Goal: Task Accomplishment & Management: Manage account settings

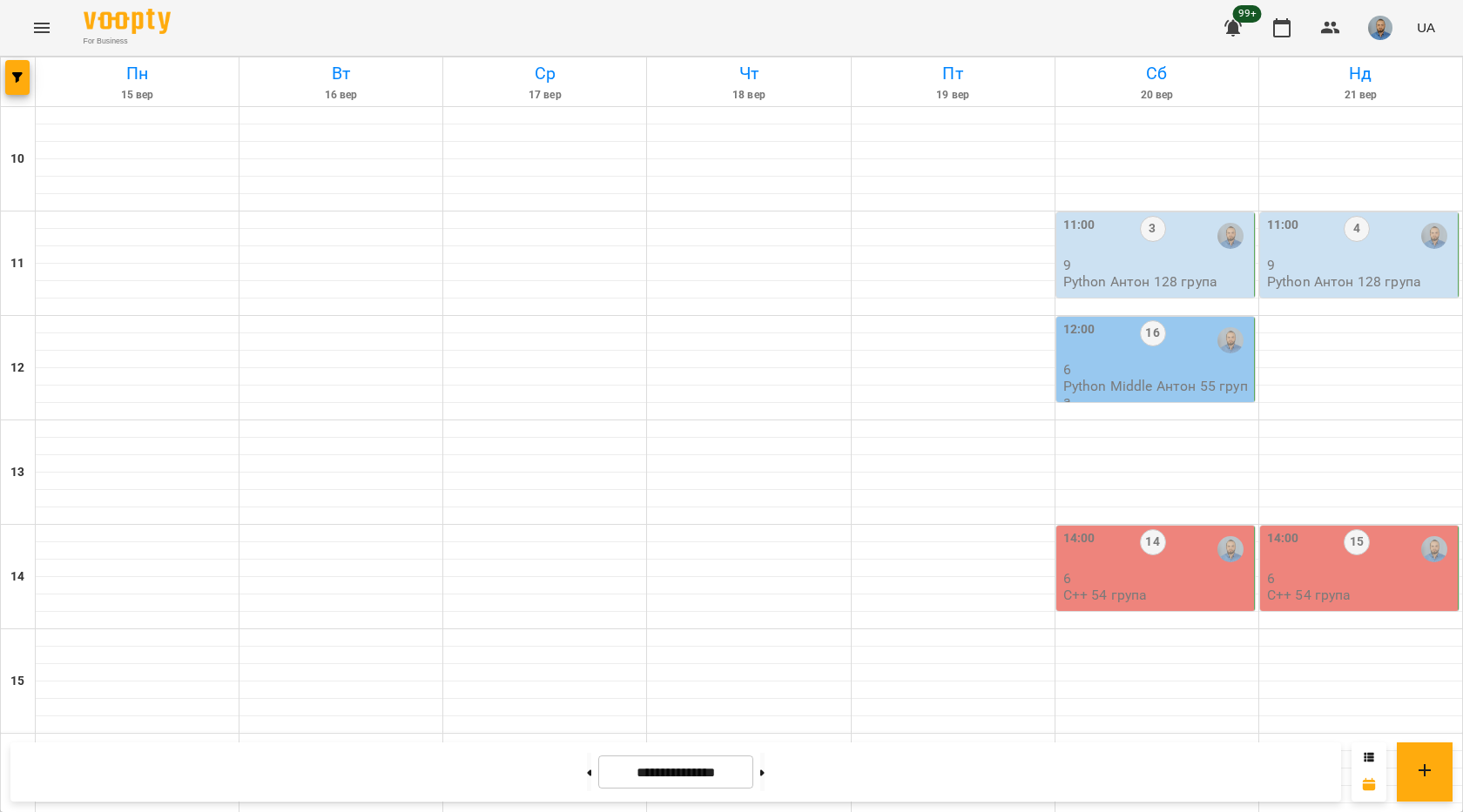
scroll to position [696, 0]
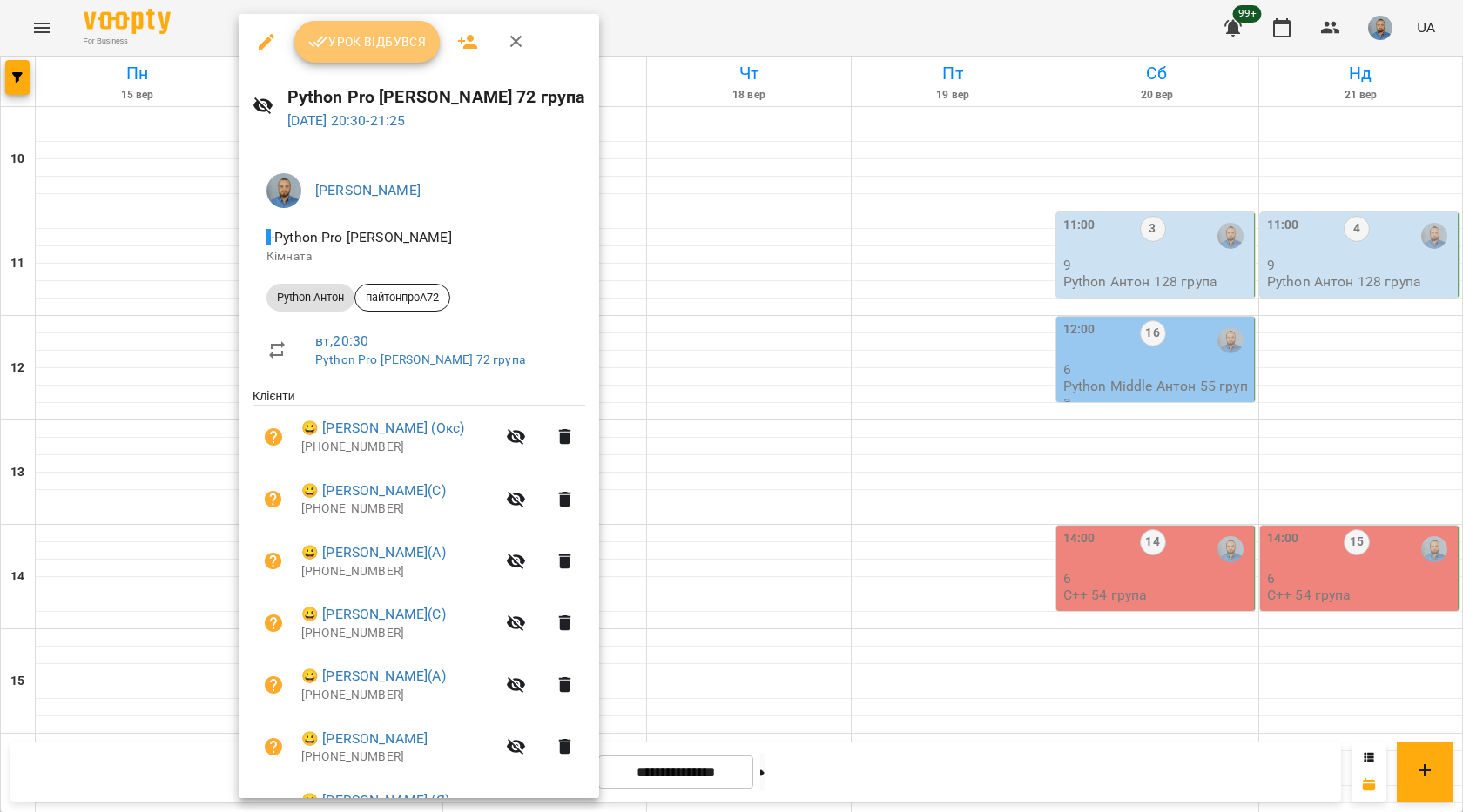
click at [380, 52] on span "Урок відбувся" at bounding box center [368, 42] width 119 height 21
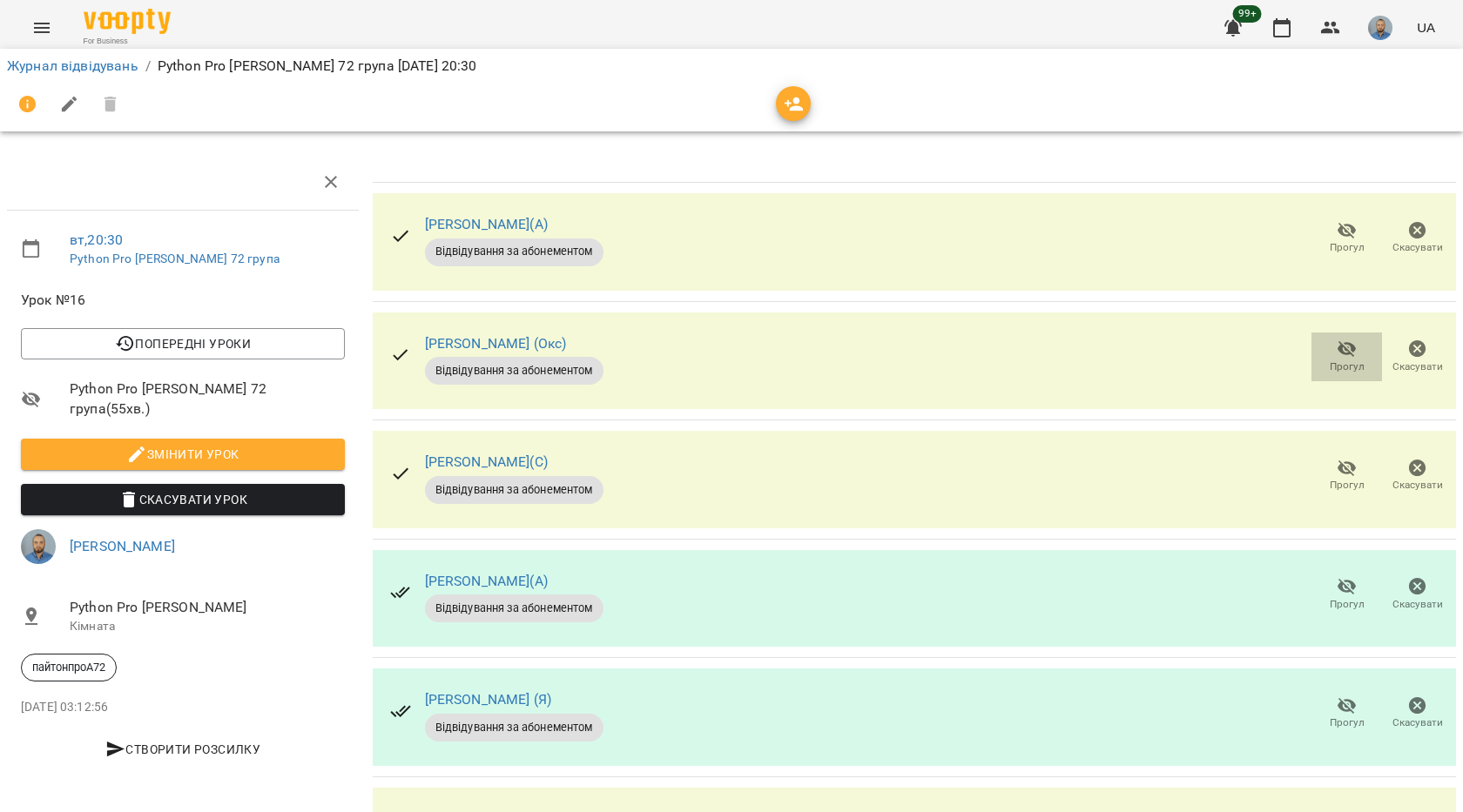
click at [1321, 365] on span "Прогул" at bounding box center [1346, 356] width 49 height 35
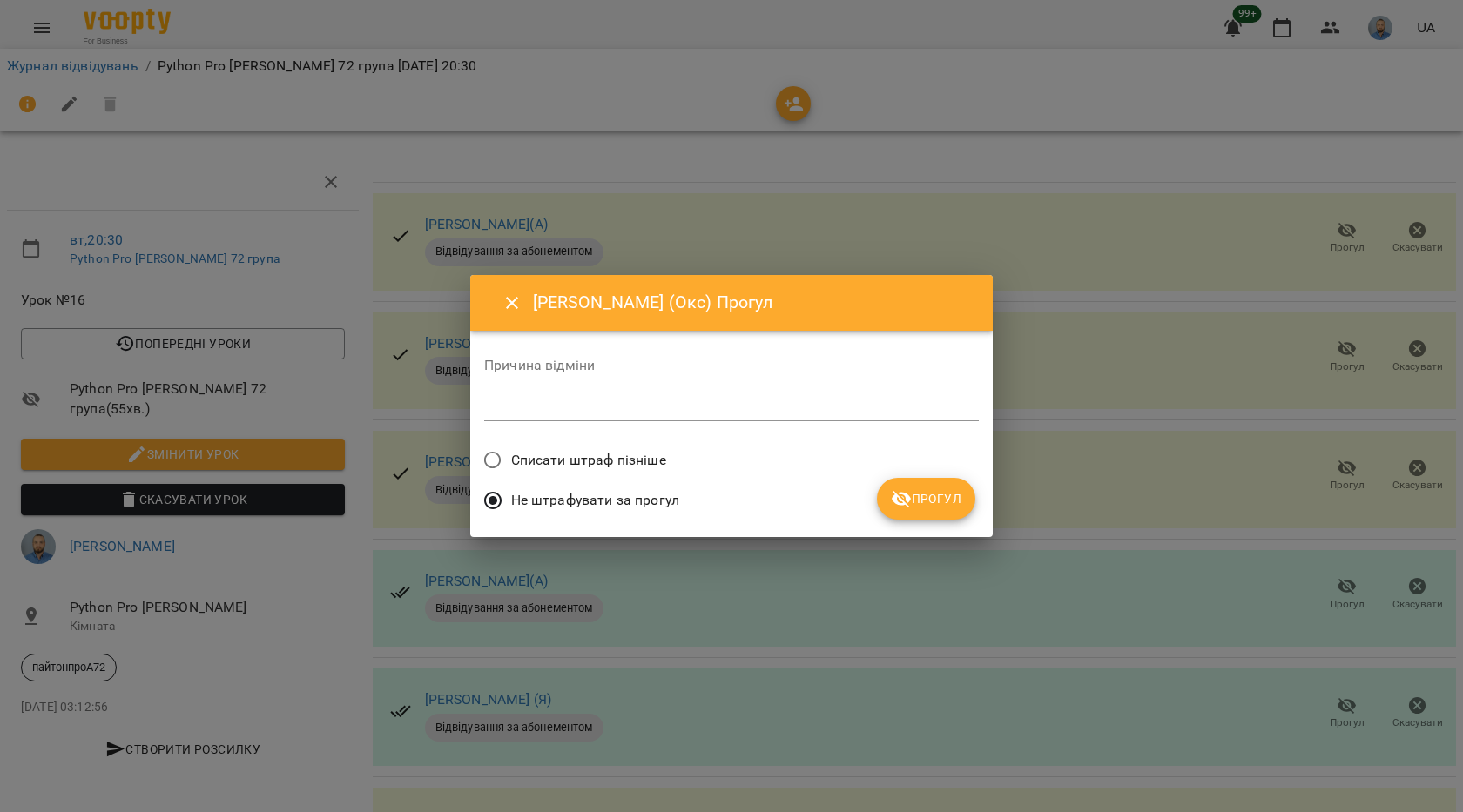
click at [969, 476] on div "Списати штраф пізніше" at bounding box center [732, 462] width 494 height 41
click at [945, 497] on span "Прогул" at bounding box center [926, 499] width 70 height 21
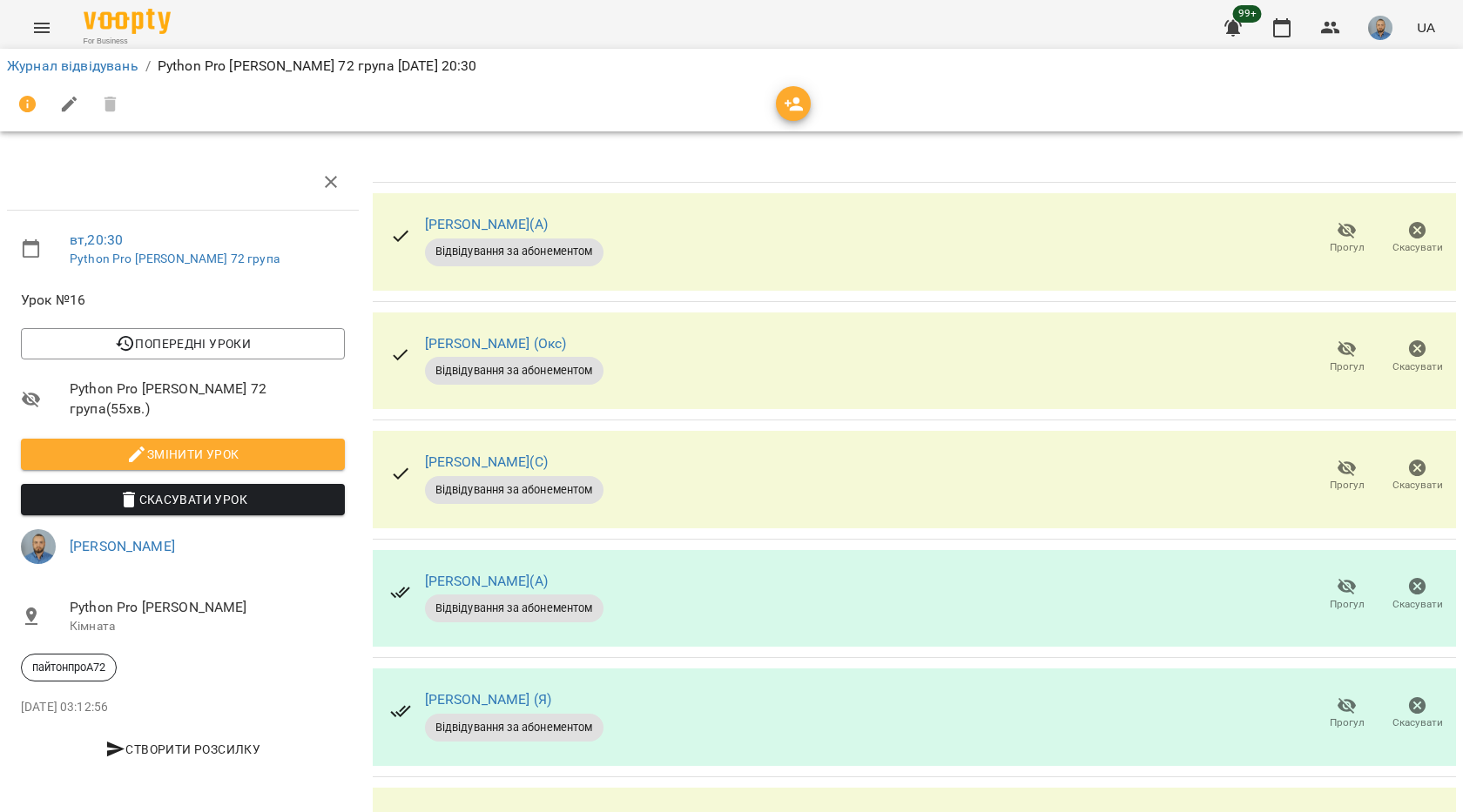
click at [1321, 338] on span "Прогул" at bounding box center [1346, 356] width 49 height 35
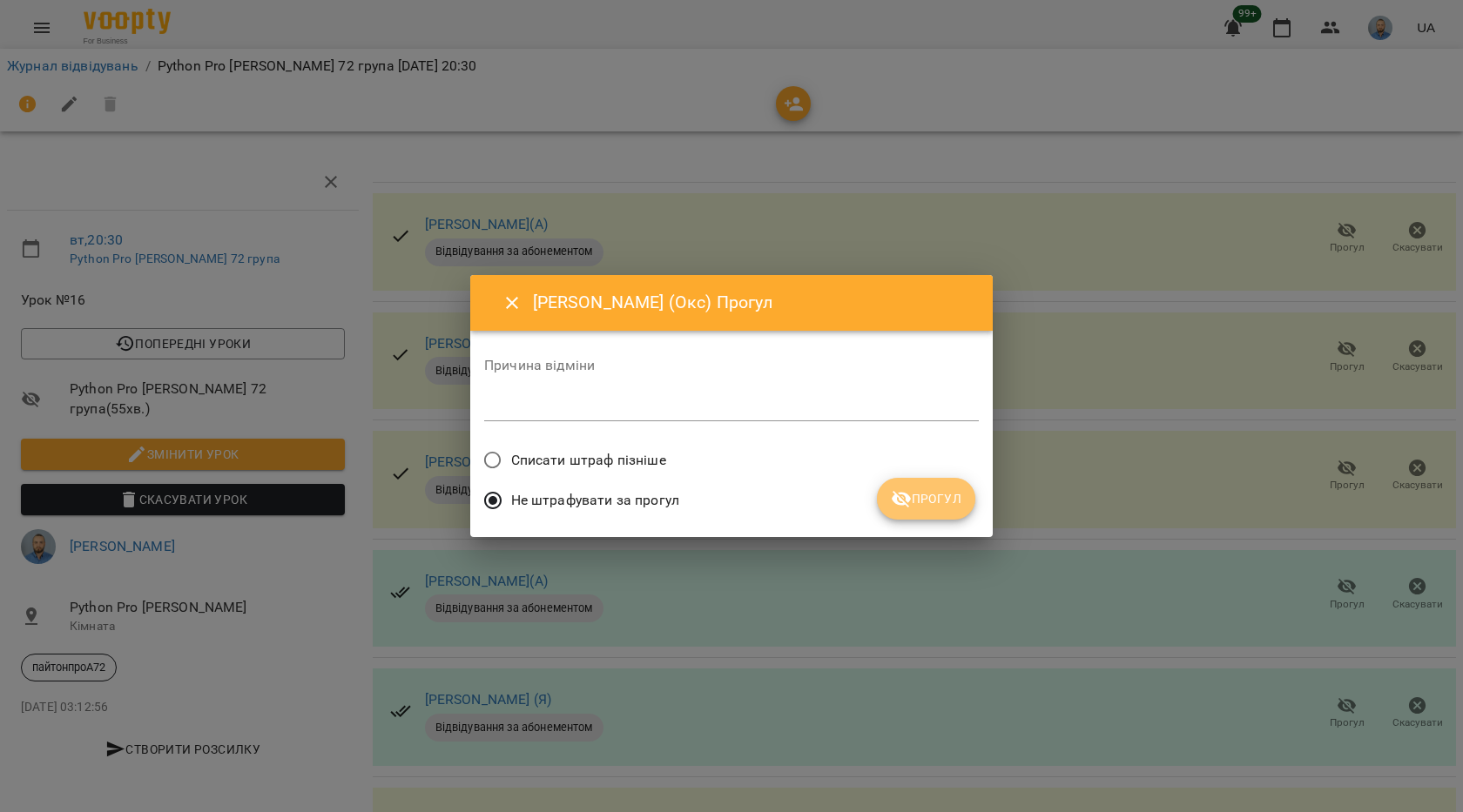
click at [920, 489] on span "Прогул" at bounding box center [926, 499] width 70 height 21
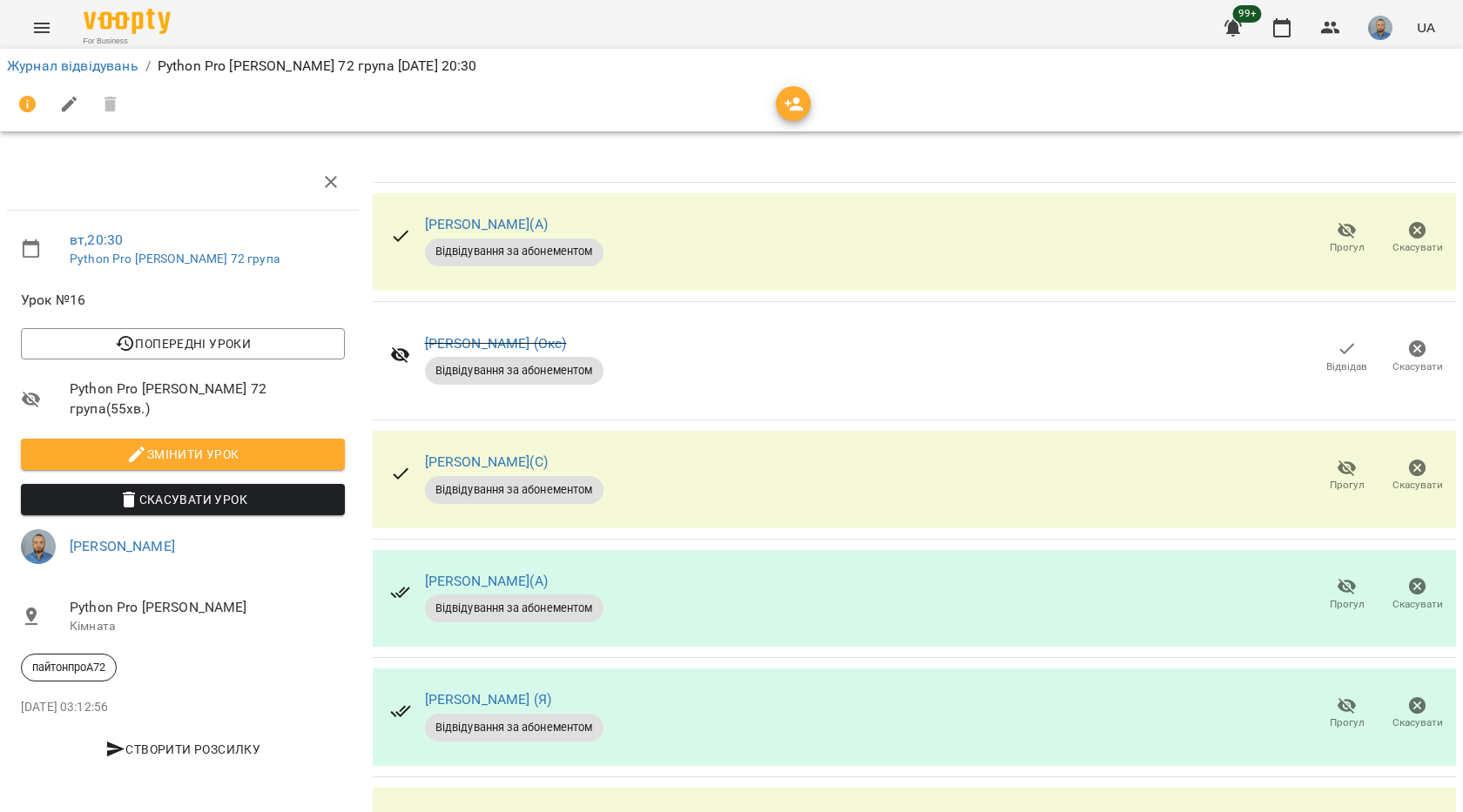
click at [1341, 465] on icon "button" at bounding box center [1347, 468] width 21 height 21
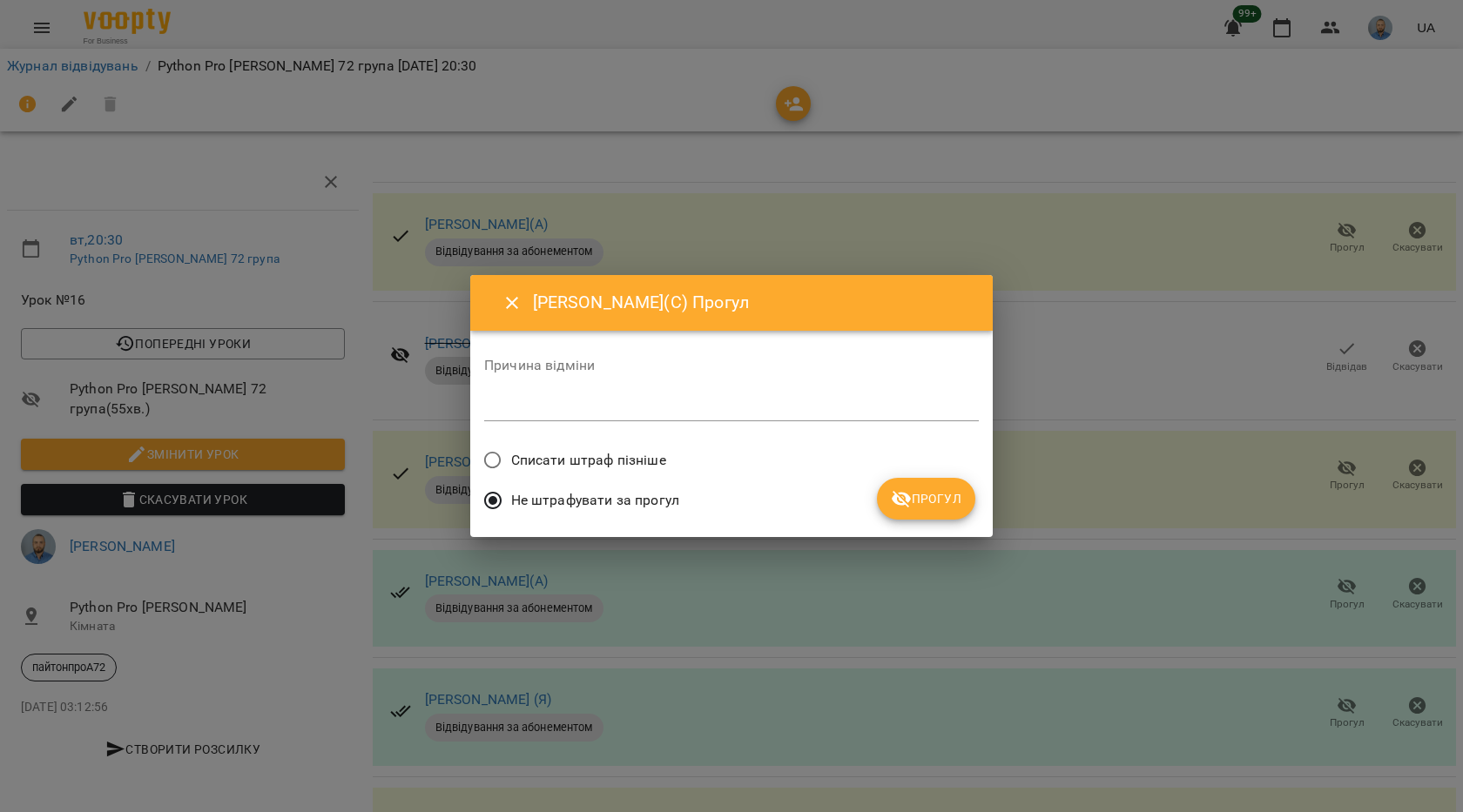
click at [913, 501] on span "Прогул" at bounding box center [926, 499] width 70 height 21
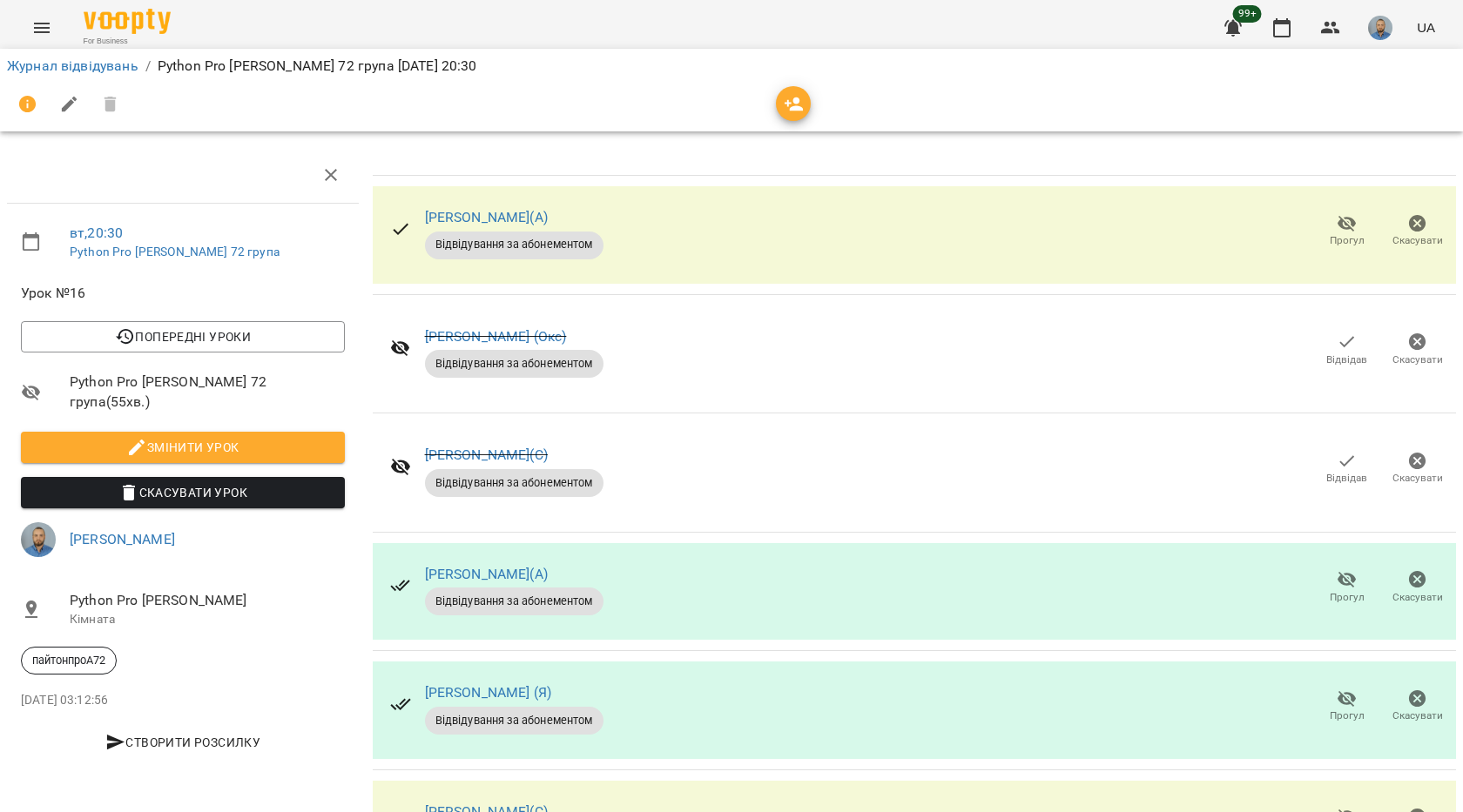
scroll to position [174, 0]
click at [1336, 807] on icon "button" at bounding box center [1347, 817] width 21 height 21
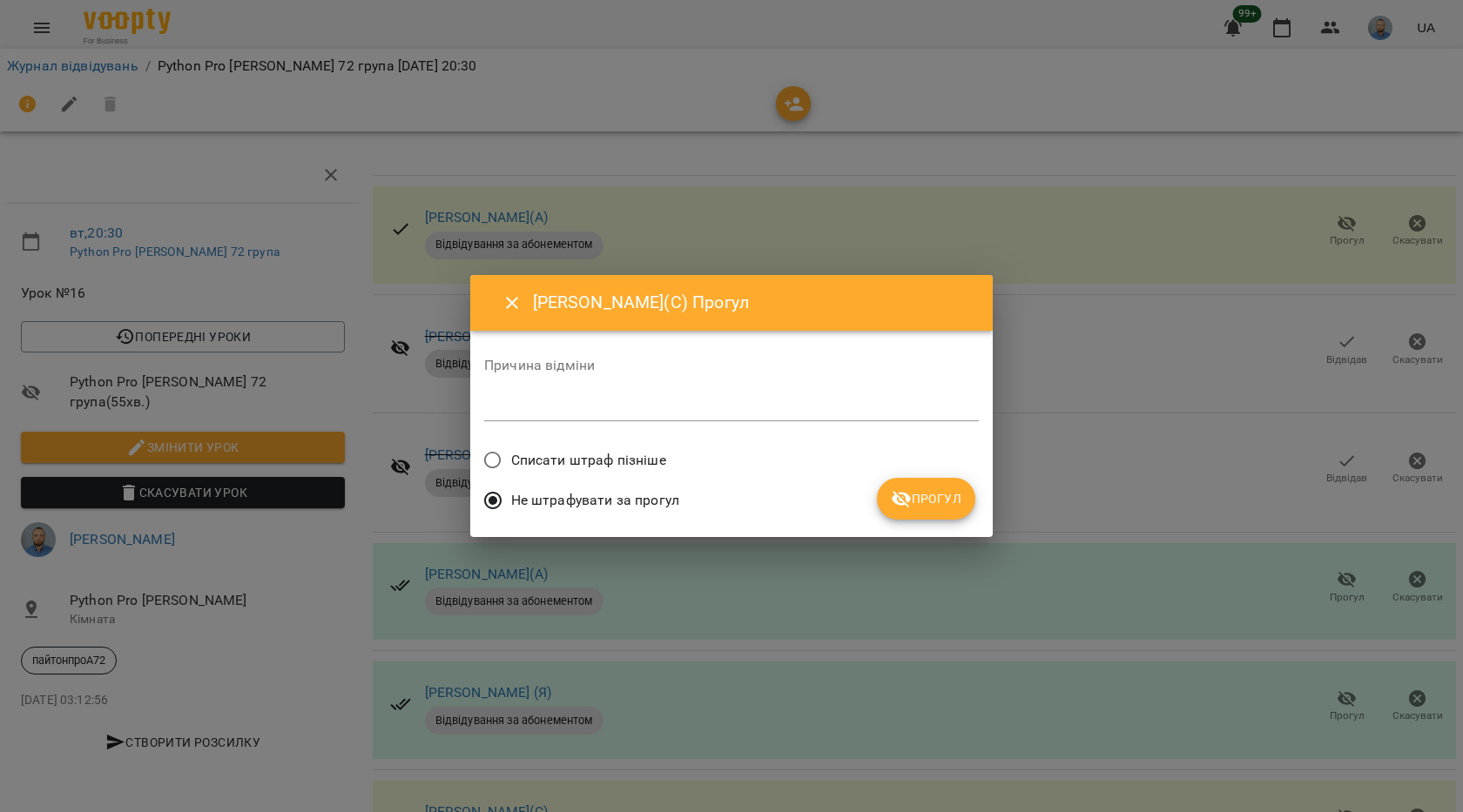
click at [962, 513] on button "Прогул" at bounding box center [926, 499] width 98 height 42
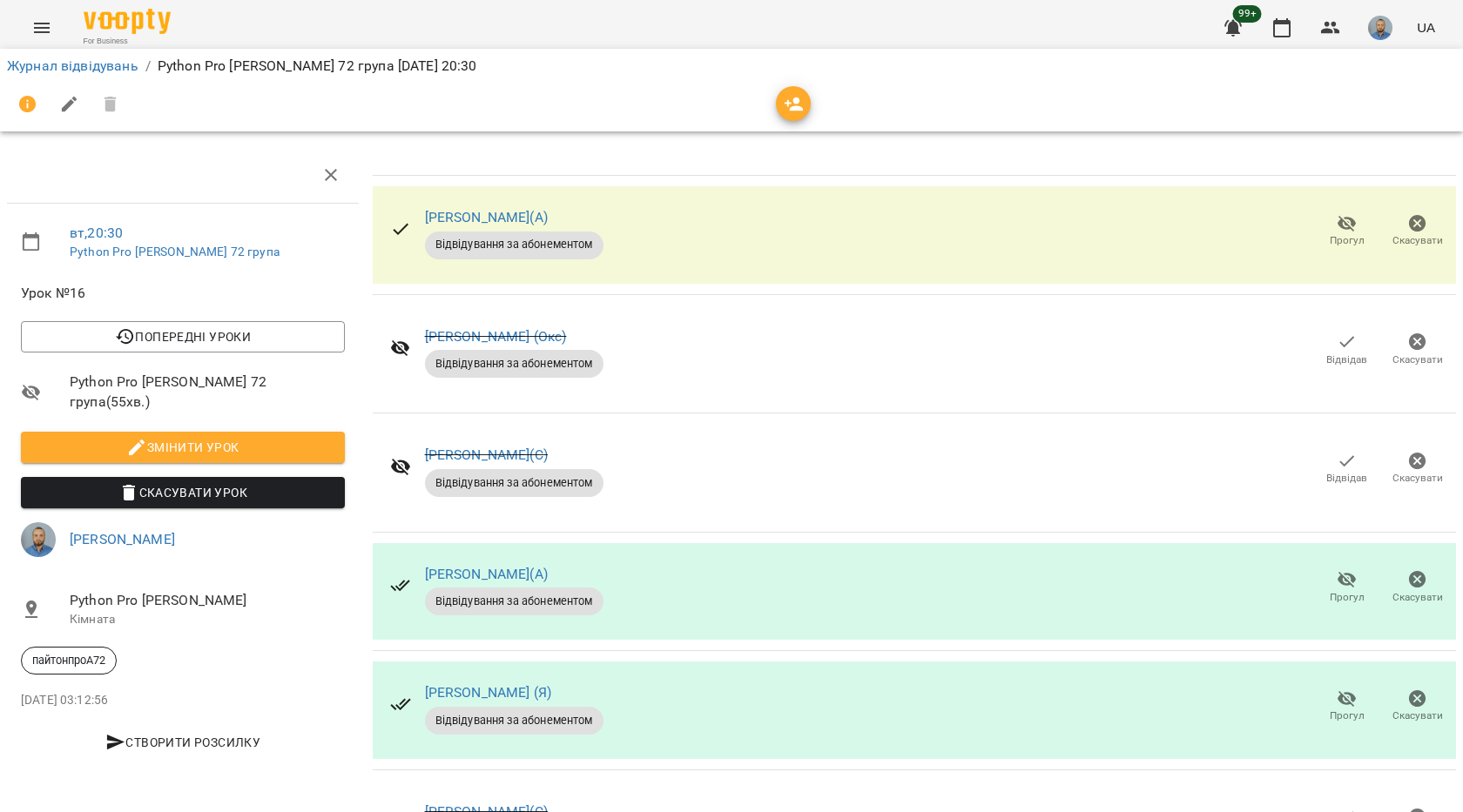
scroll to position [0, 0]
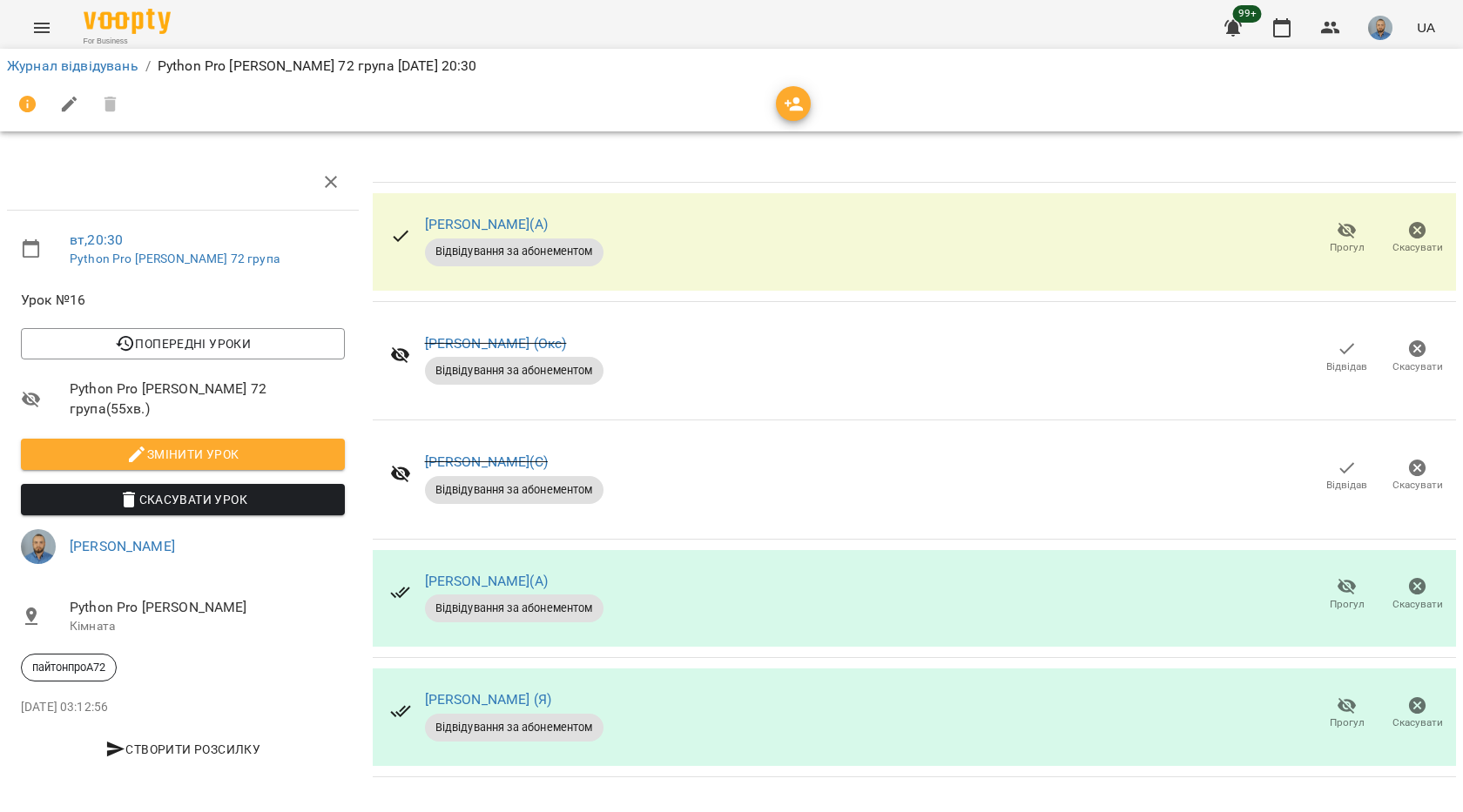
click at [1357, 472] on span "Відвідав" at bounding box center [1346, 475] width 49 height 35
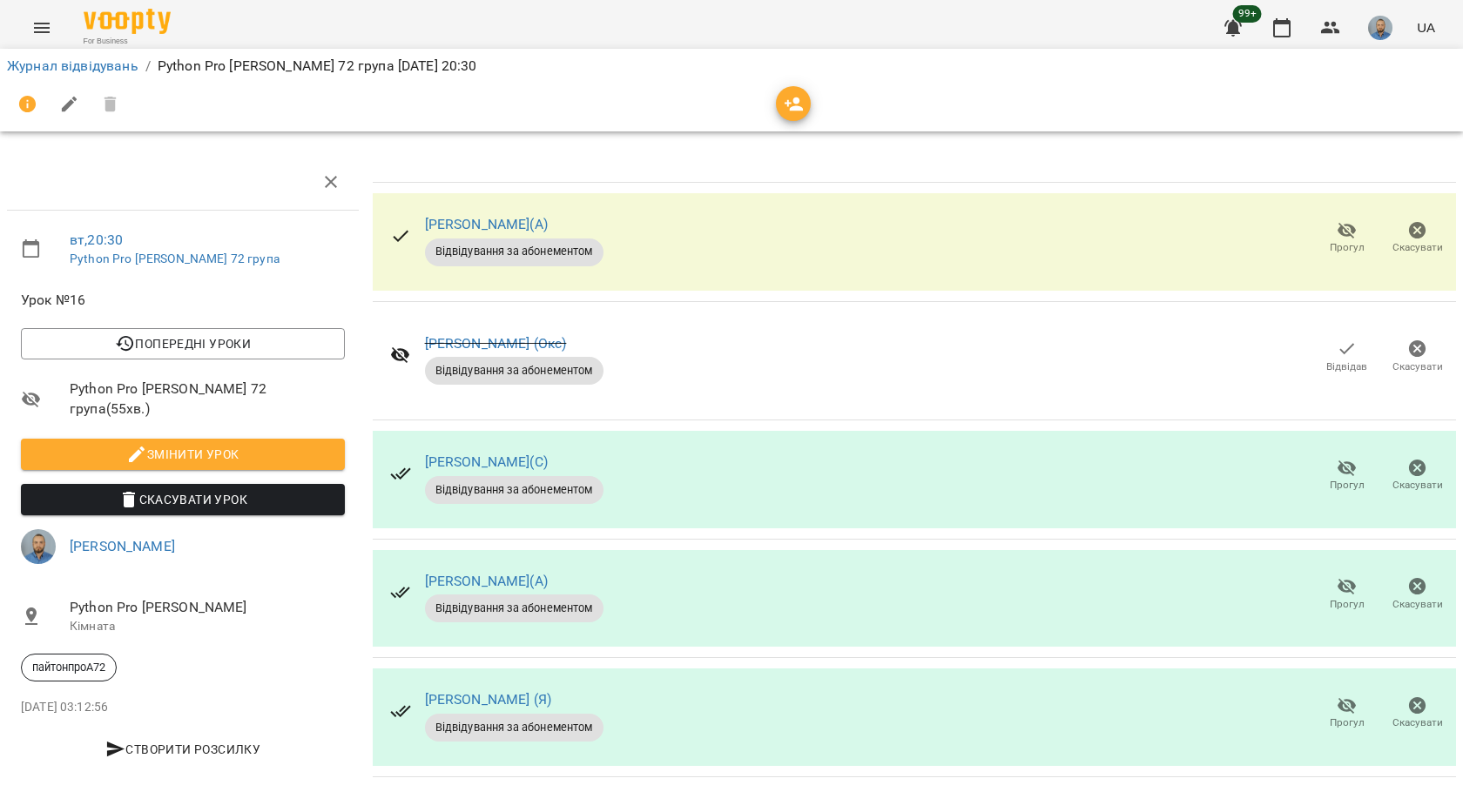
click at [1329, 359] on span "Відвідав" at bounding box center [1346, 366] width 41 height 15
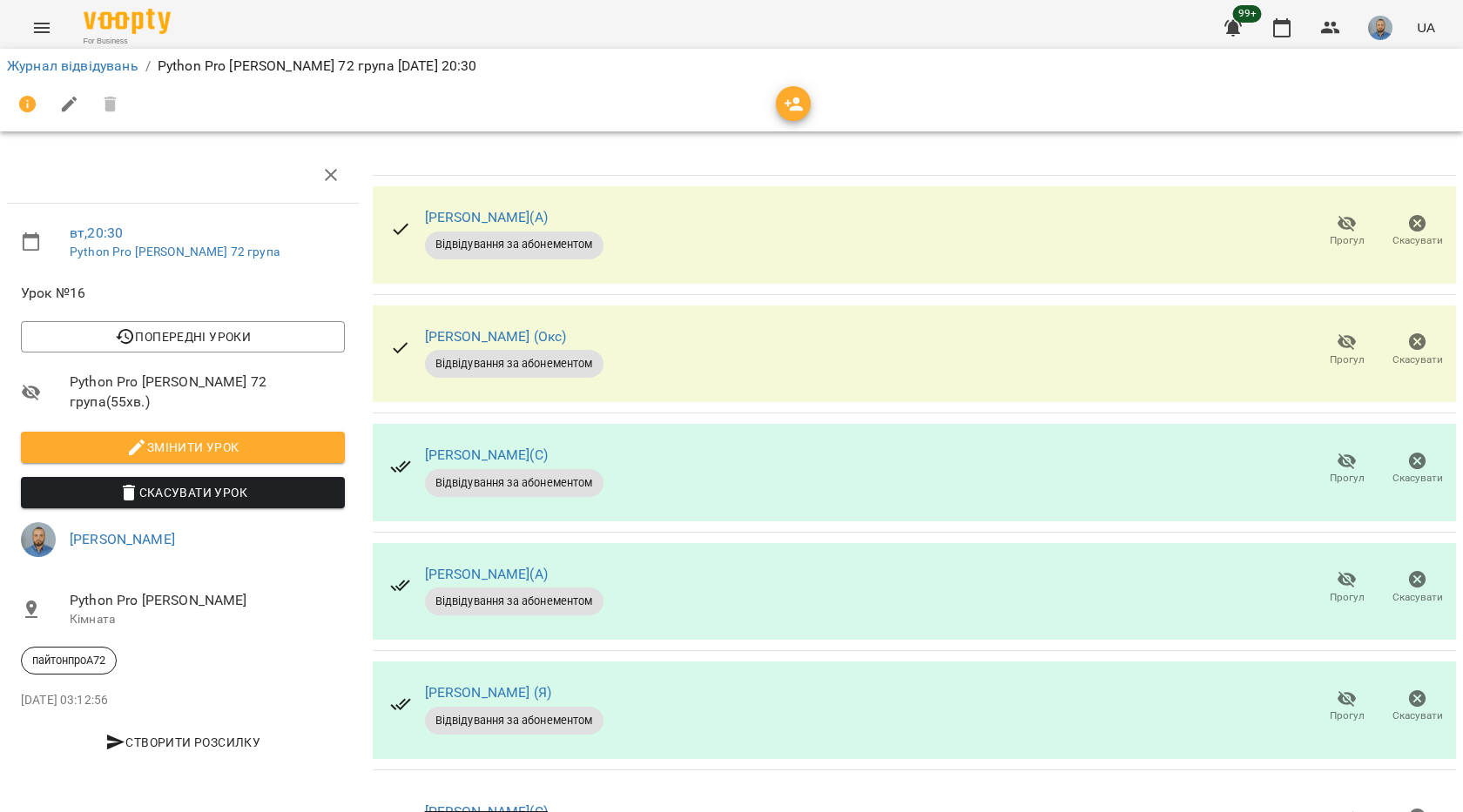
scroll to position [229, 0]
